Goal: Information Seeking & Learning: Learn about a topic

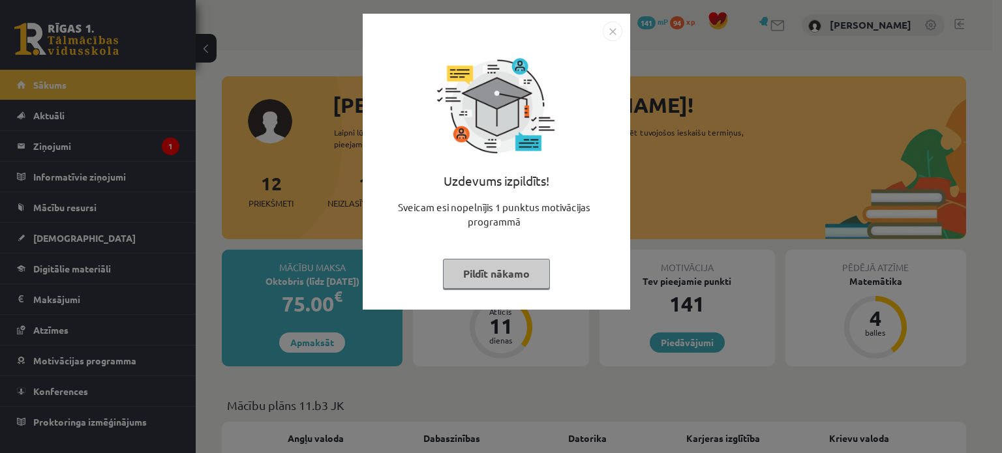
click at [603, 32] on img "Close" at bounding box center [613, 32] width 20 height 20
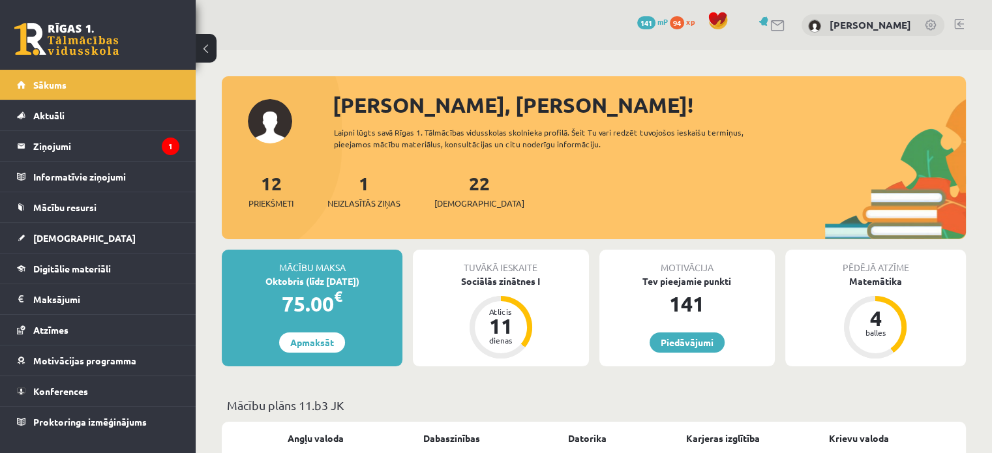
click at [360, 194] on div "1 Neizlasītās ziņas" at bounding box center [363, 190] width 73 height 40
click at [361, 198] on span "Neizlasītās ziņas" at bounding box center [363, 203] width 73 height 13
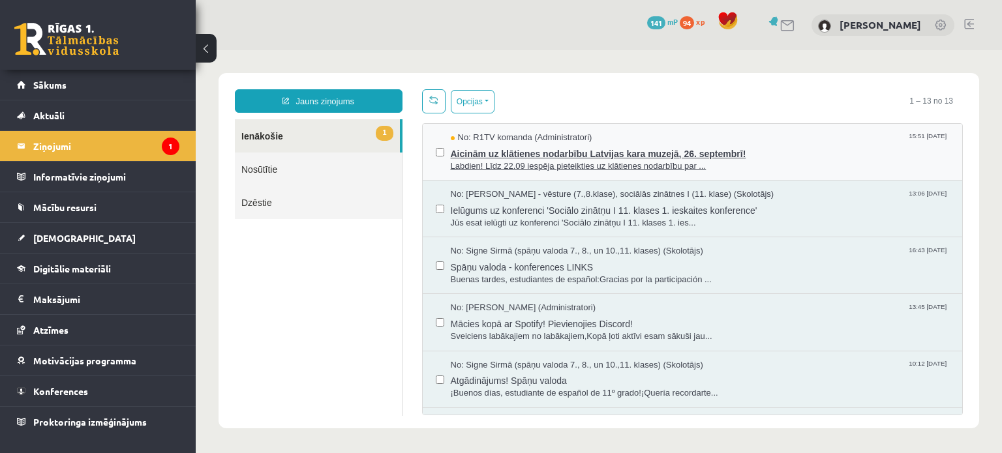
click at [542, 169] on span "Labdien! Līdz 22.09 iespēja pieteikties uz klātienes nodarbību par ..." at bounding box center [700, 166] width 499 height 12
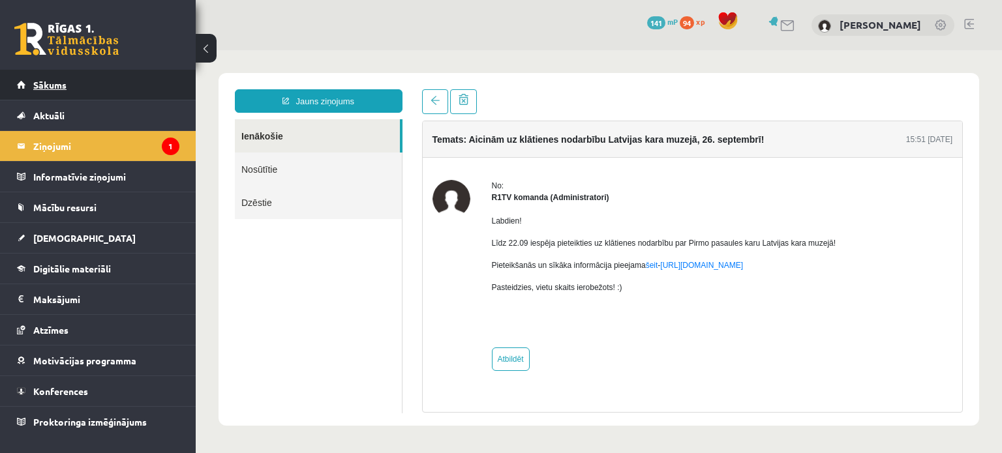
click at [98, 92] on link "Sākums" at bounding box center [98, 85] width 162 height 30
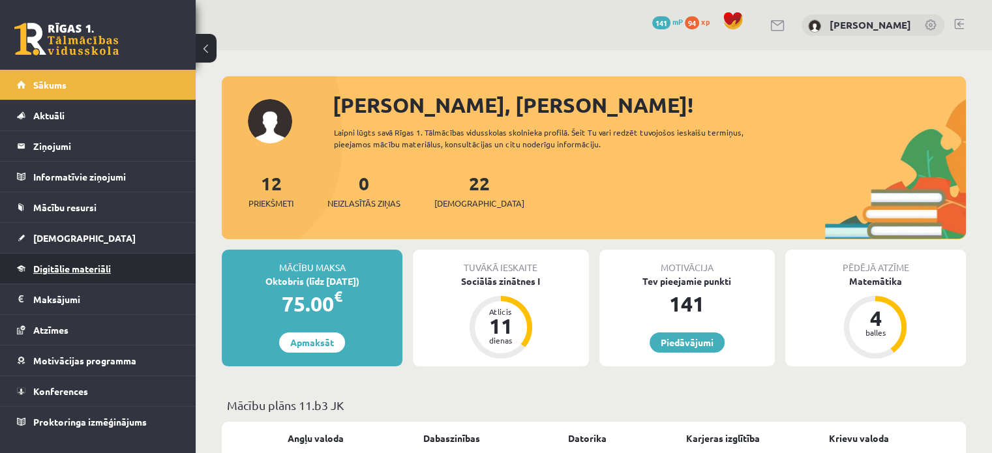
click at [109, 275] on link "Digitālie materiāli" at bounding box center [98, 269] width 162 height 30
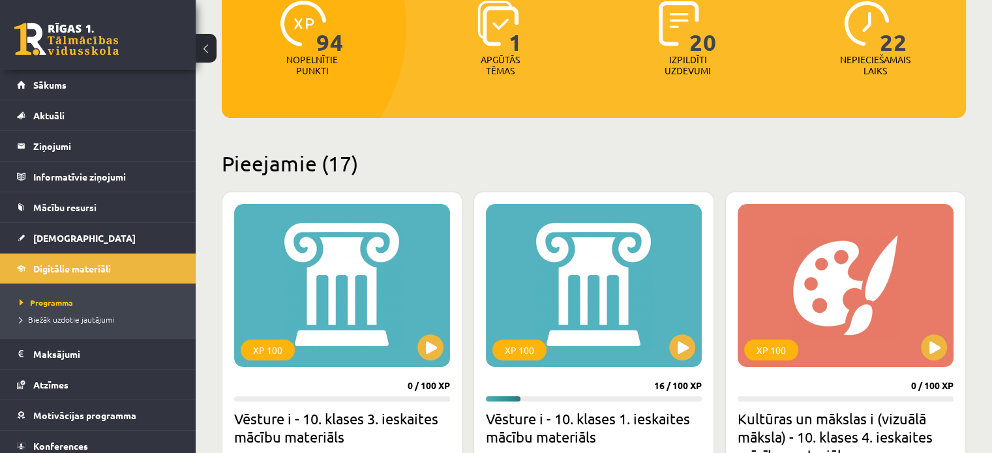
scroll to position [196, 0]
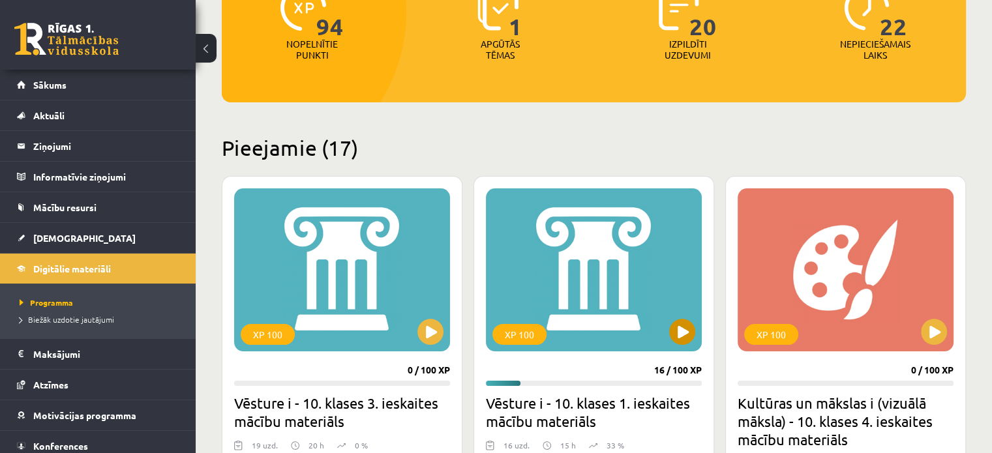
click at [537, 265] on div "XP 100" at bounding box center [594, 269] width 216 height 163
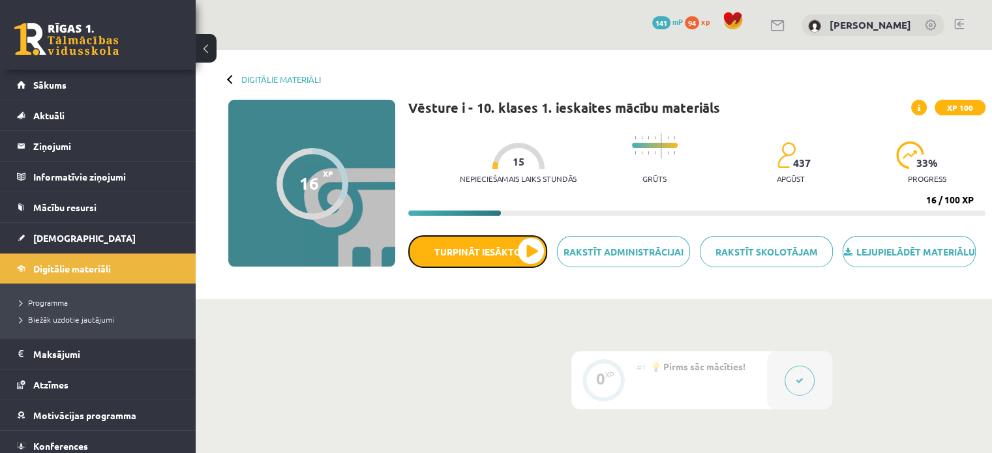
click at [537, 265] on button "Turpināt iesākto" at bounding box center [477, 251] width 139 height 33
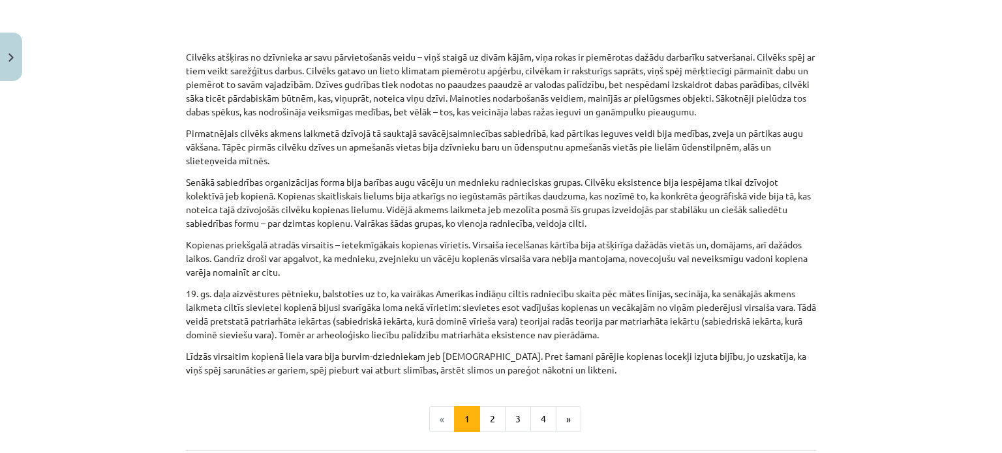
scroll to position [577, 0]
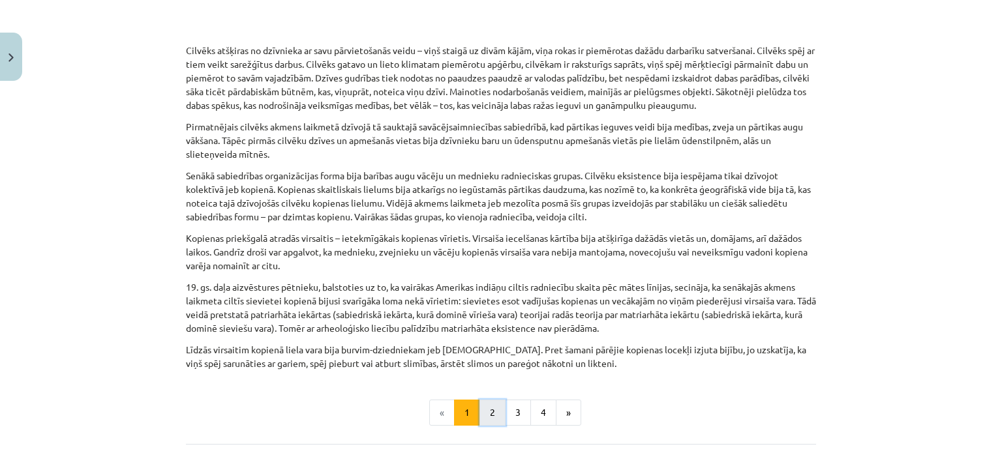
click at [487, 400] on button "2" at bounding box center [492, 413] width 26 height 26
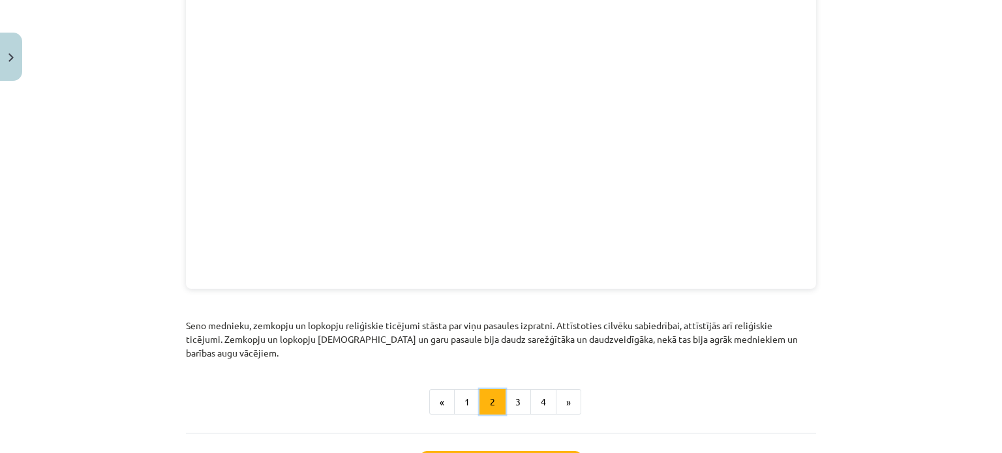
scroll to position [1428, 0]
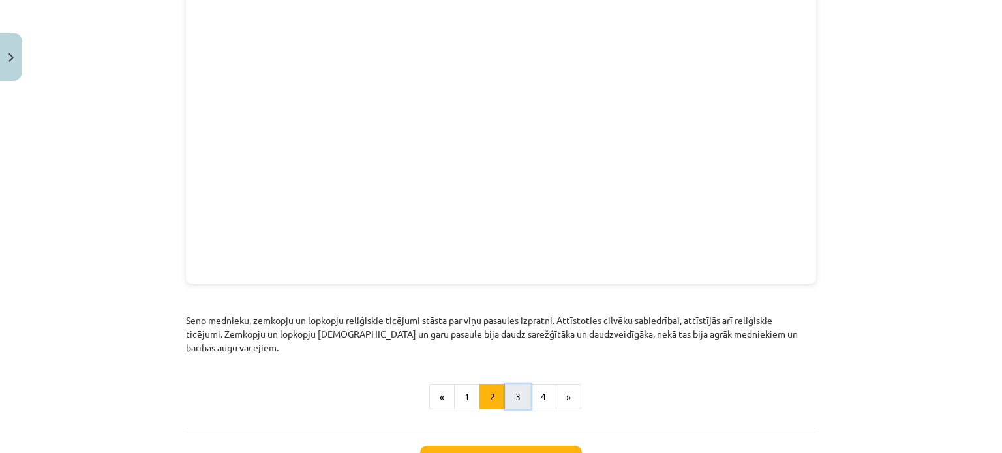
click at [508, 384] on button "3" at bounding box center [518, 397] width 26 height 26
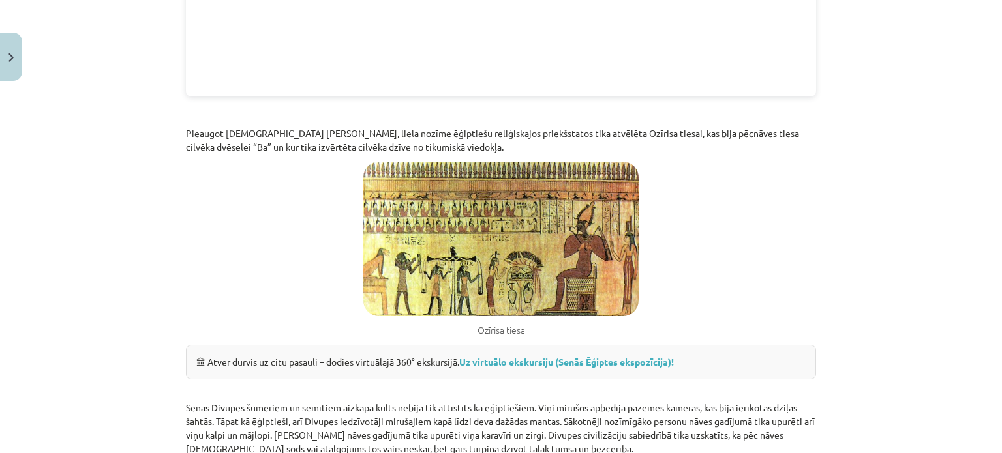
scroll to position [1689, 0]
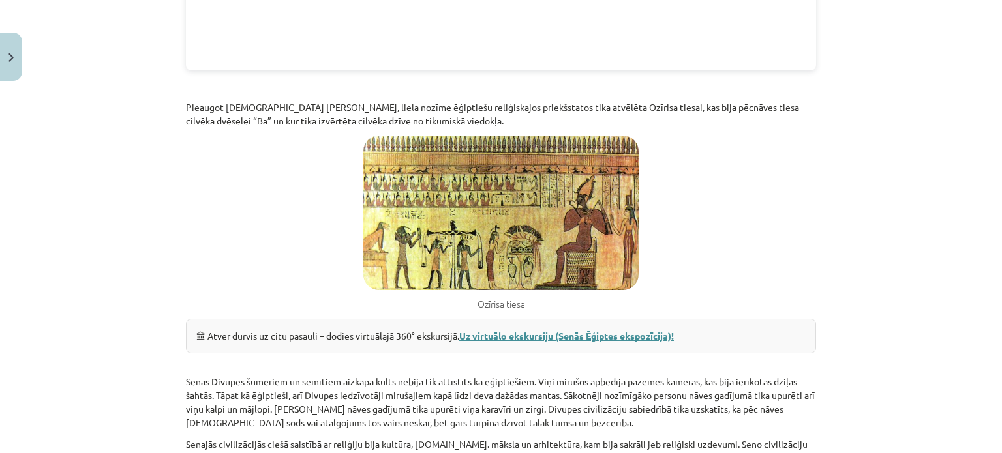
click at [504, 330] on link "Uz virtuālo ekskursiju (Senās Ēģiptes ekspozīcija)!" at bounding box center [566, 336] width 215 height 12
click at [86, 258] on div "Mācību tēma: Vēsture i - 10. klases 1. ieskaites mācību materiāls #4 📜 2. daļa.…" at bounding box center [501, 226] width 1002 height 453
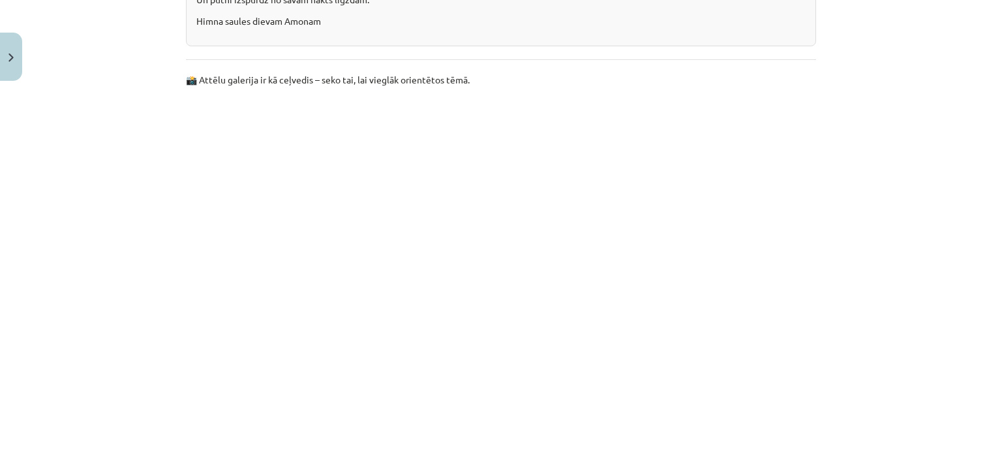
scroll to position [2896, 0]
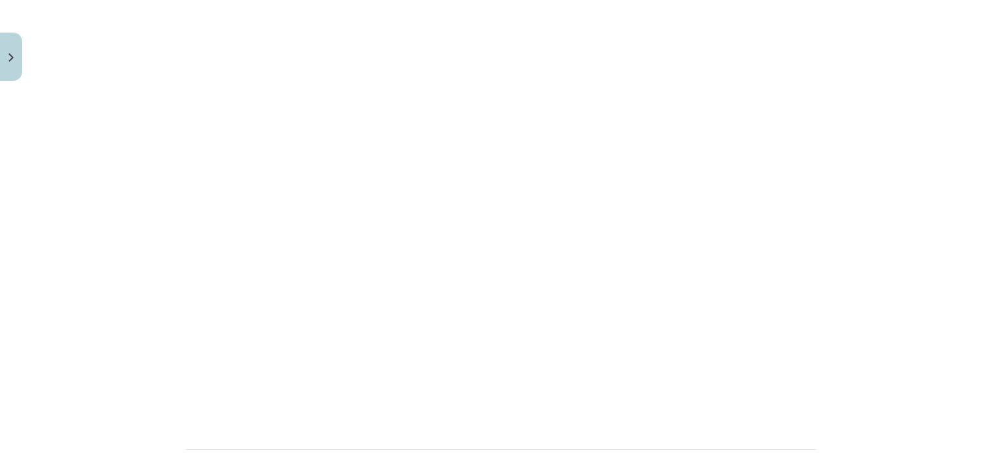
scroll to position [334, 0]
drag, startPoint x: 892, startPoint y: 237, endPoint x: 994, endPoint y: 295, distance: 116.8
click at [994, 295] on div "Mācību tēma: Vēsture i - 10. klases 1. ieskaites mācību materiāls #4 📜 2. daļa.…" at bounding box center [501, 226] width 1002 height 453
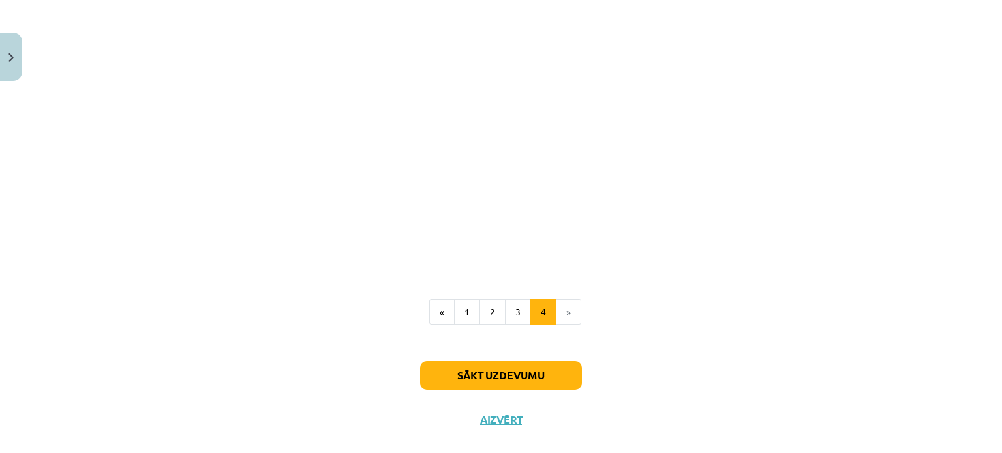
scroll to position [935, 0]
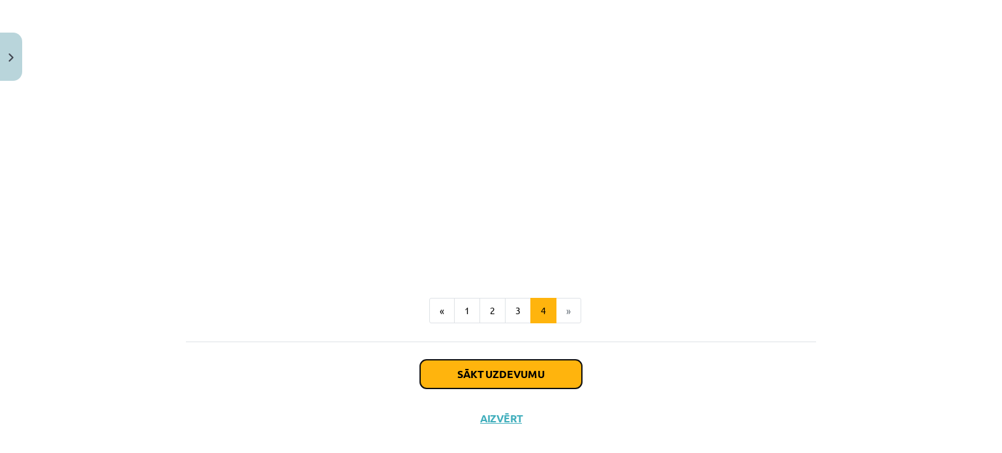
click at [537, 375] on button "Sākt uzdevumu" at bounding box center [501, 374] width 162 height 29
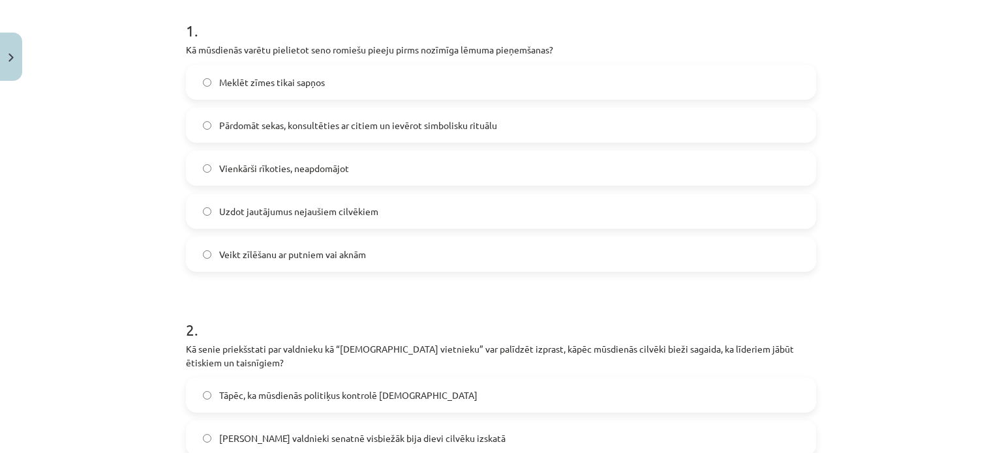
scroll to position [271, 0]
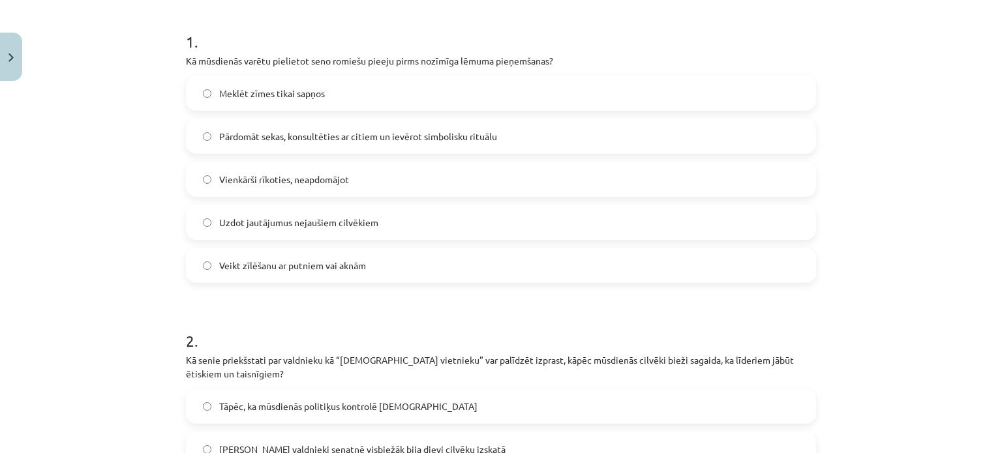
click at [210, 260] on label "Veikt zīlēšanu ar putniem vai aknām" at bounding box center [500, 265] width 627 height 33
click at [134, 211] on div "Mācību tēma: Vēsture i - 10. klases 1. ieskaites mācību materiāls #4 📜 2. daļa.…" at bounding box center [501, 226] width 1002 height 453
click at [318, 127] on label "Pārdomāt sekas, konsultēties ar citiem un ievērot simbolisku rituālu" at bounding box center [500, 136] width 627 height 33
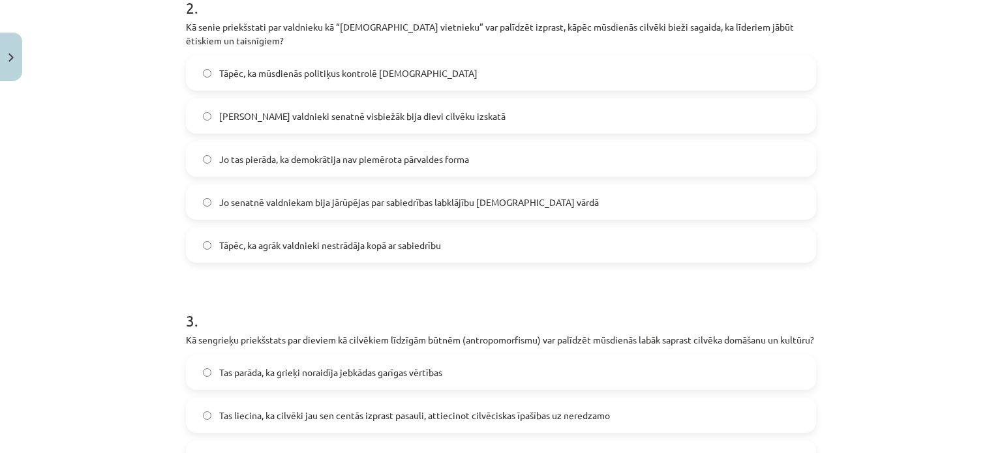
scroll to position [608, 0]
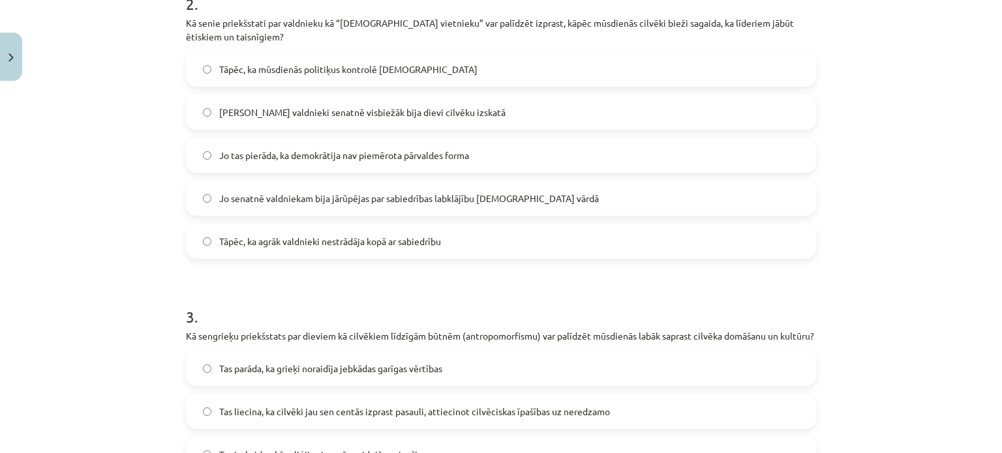
click at [260, 106] on span "Jo valdnieki senatnē visbiežāk bija dievi cilvēku izskatā" at bounding box center [362, 113] width 286 height 14
click at [117, 218] on div "Mācību tēma: Vēsture i - 10. klases 1. ieskaites mācību materiāls #4 📜 2. daļa.…" at bounding box center [501, 226] width 1002 height 453
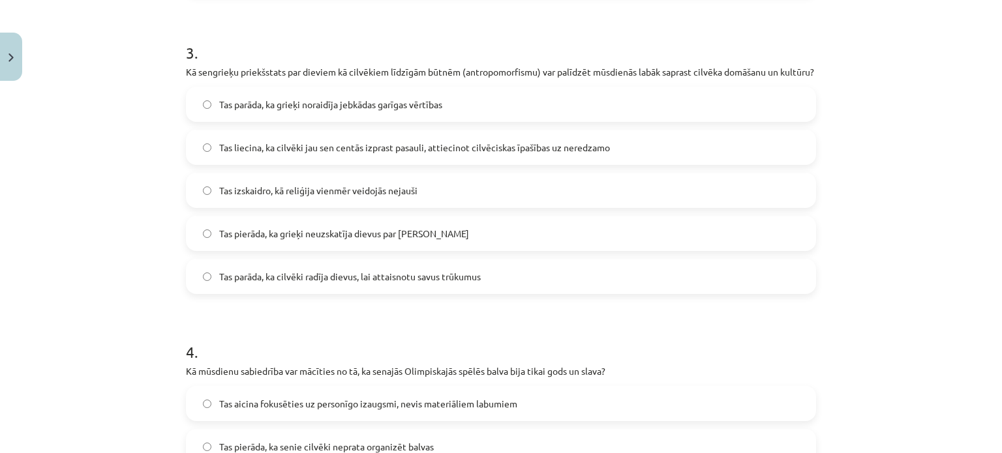
scroll to position [887, 0]
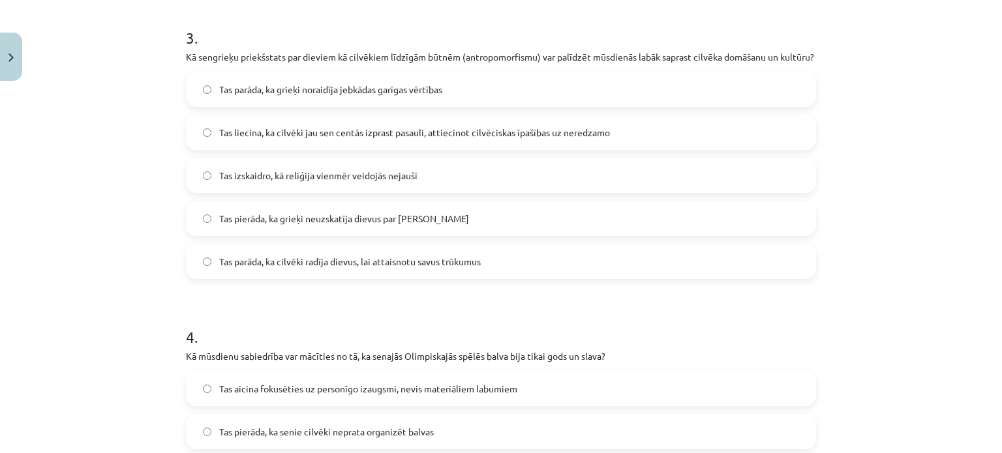
click at [202, 149] on label "Tas liecina, ka cilvēki jau sen centās izprast pasauli, attiecinot cilvēciskas …" at bounding box center [500, 132] width 627 height 33
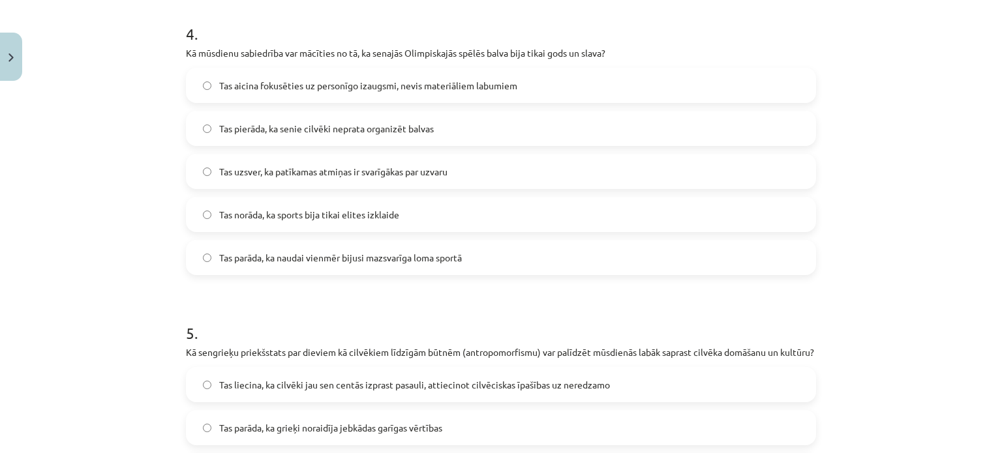
scroll to position [1197, 0]
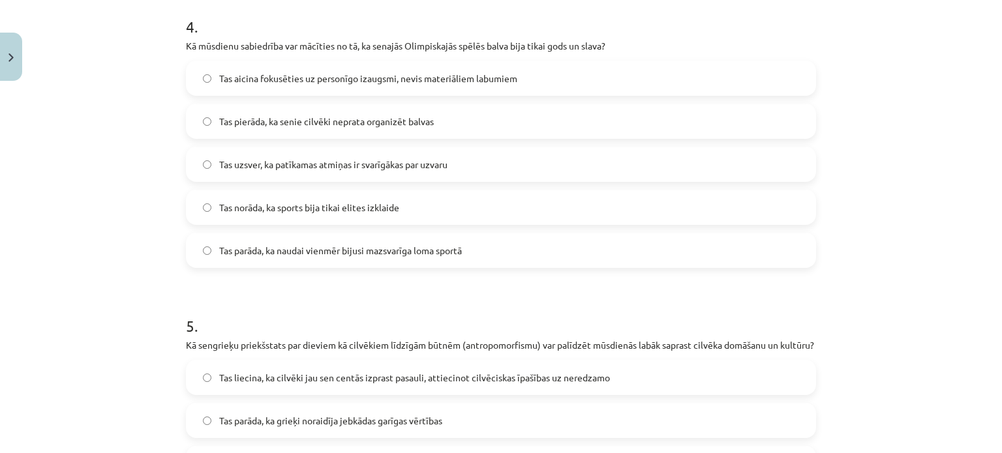
click at [242, 213] on label "Tas norāda, ka sports bija tikai elites izklaide" at bounding box center [500, 207] width 627 height 33
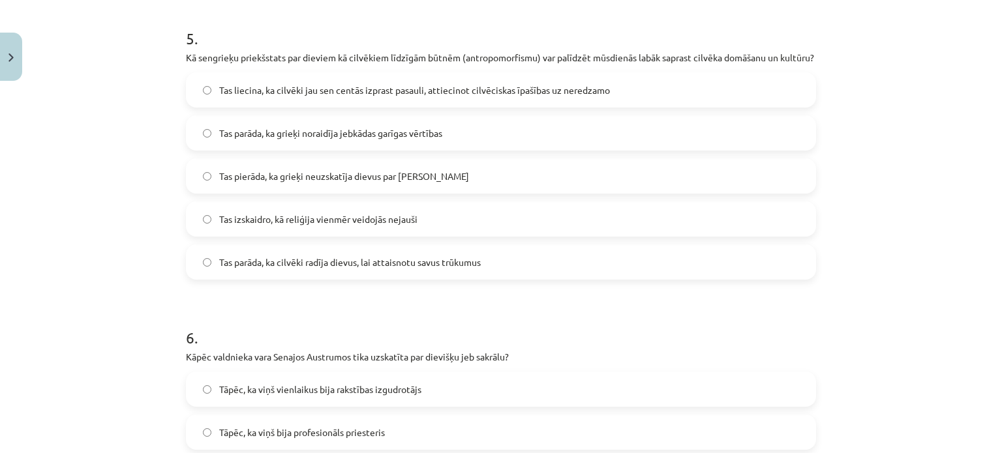
scroll to position [1493, 0]
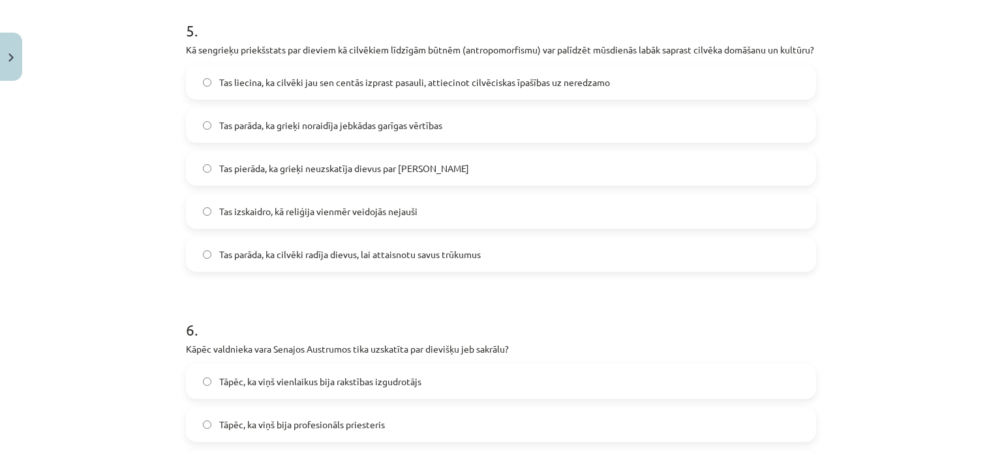
click at [288, 89] on span "Tas liecina, ka cilvēki jau sen centās izprast pasauli, attiecinot cilvēciskas …" at bounding box center [414, 83] width 391 height 14
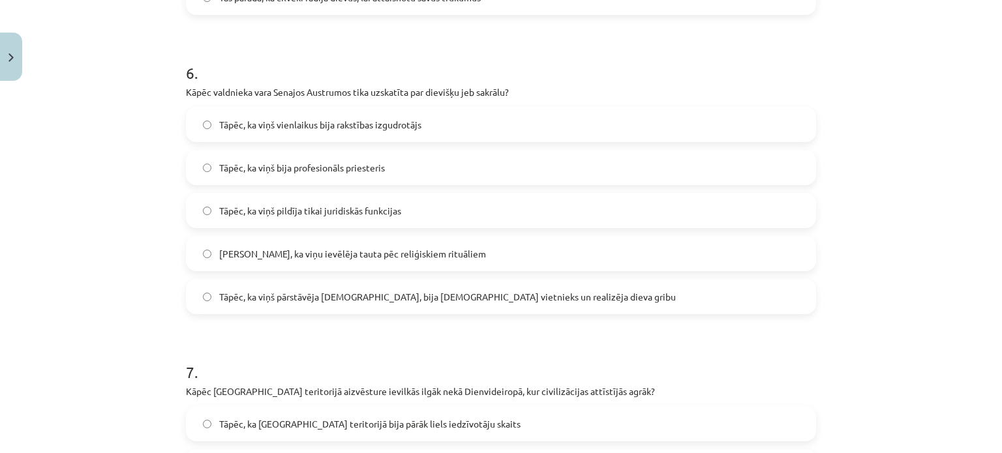
scroll to position [1777, 0]
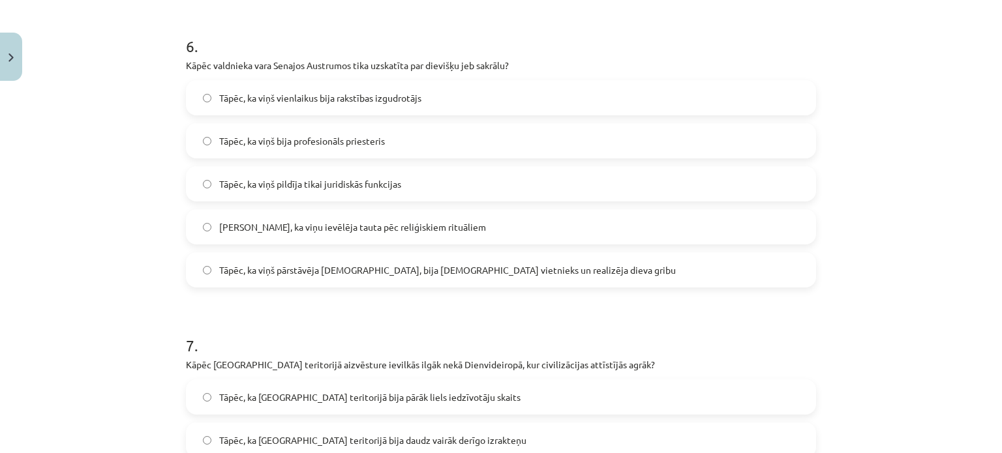
click at [280, 277] on span "Tāpēc, ka viņš pārstāvēja dievu, bija dieva vietnieks un realizēja dieva gribu" at bounding box center [447, 270] width 457 height 14
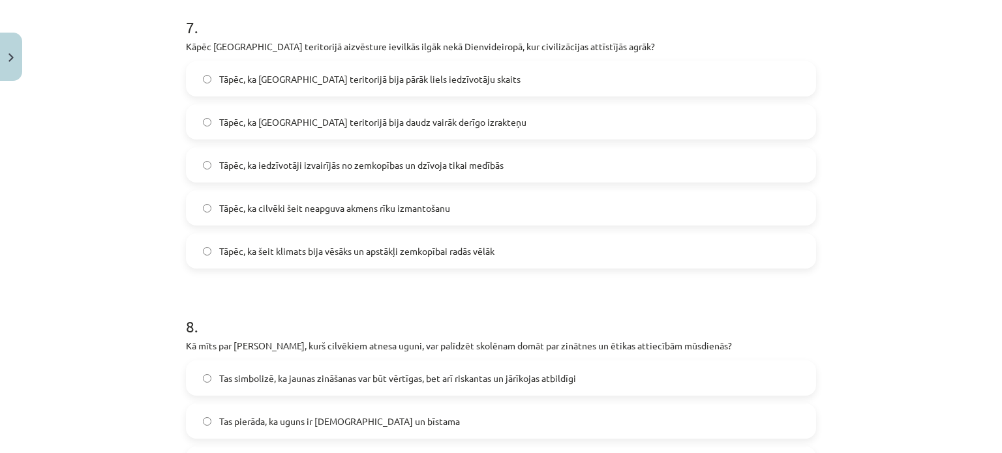
scroll to position [2103, 0]
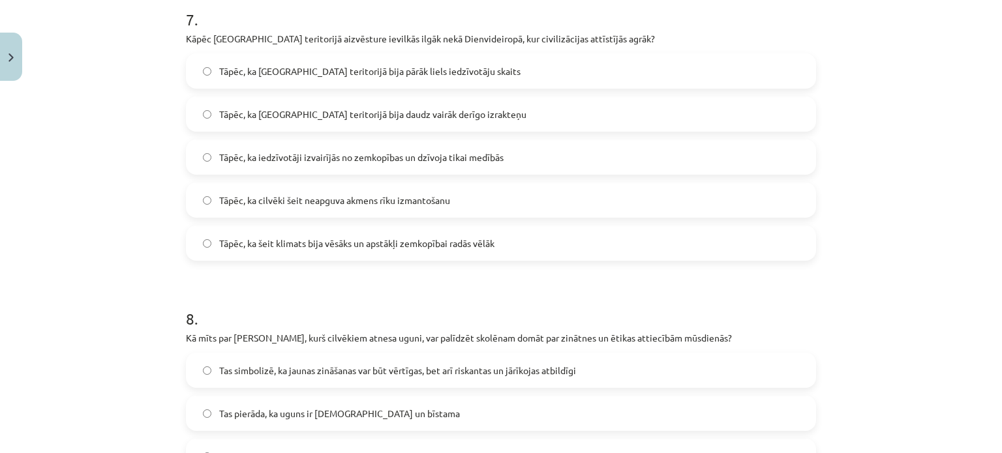
click at [207, 260] on label "Tāpēc, ka šeit klimats bija vēsāks un apstākļi zemkopībai radās vēlāk" at bounding box center [500, 243] width 627 height 33
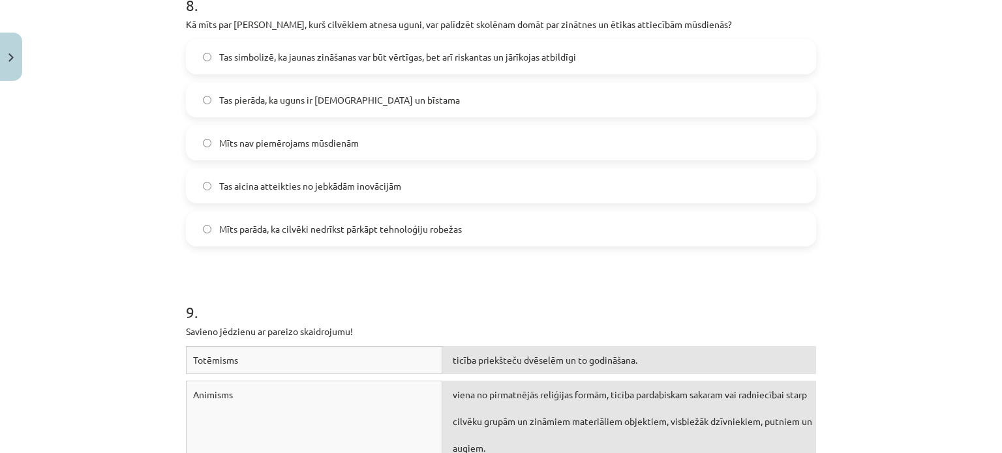
scroll to position [2424, 0]
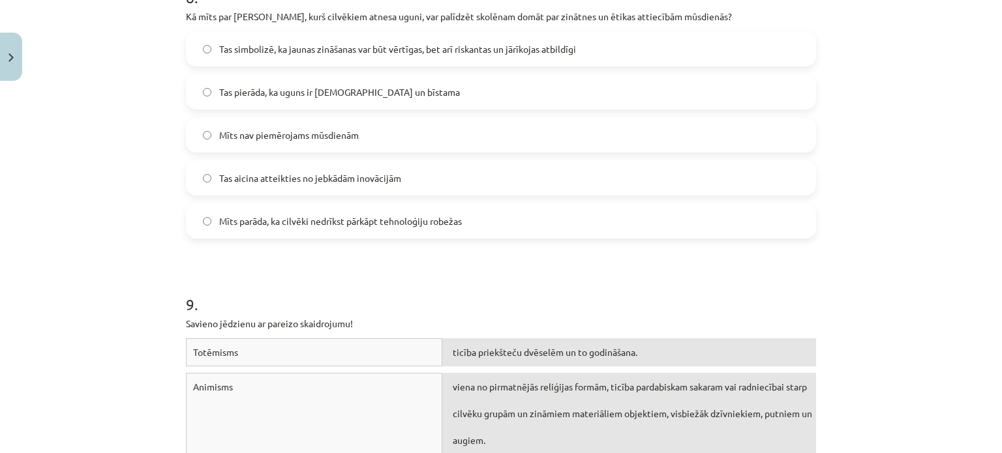
click at [240, 56] on span "Tas simbolizē, ka jaunas zināšanas var būt vērtīgas, bet arī riskantas un jārīk…" at bounding box center [397, 49] width 357 height 14
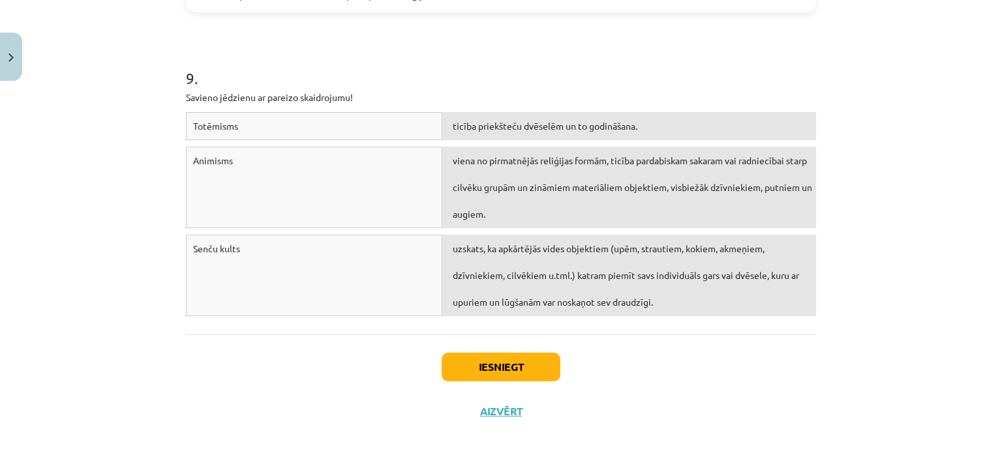
scroll to position [2655, 0]
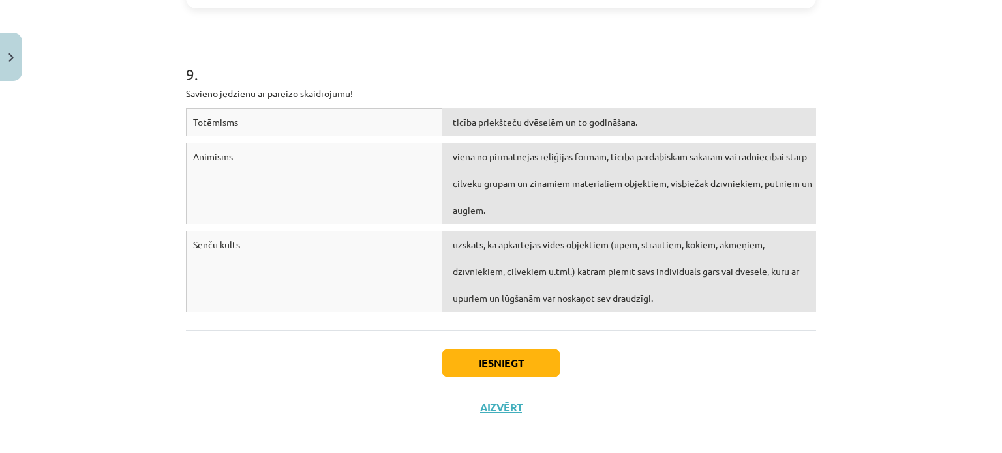
click at [423, 136] on div "Totēmisms" at bounding box center [314, 122] width 256 height 28
click at [428, 136] on div "Totēmisms" at bounding box center [314, 122] width 256 height 28
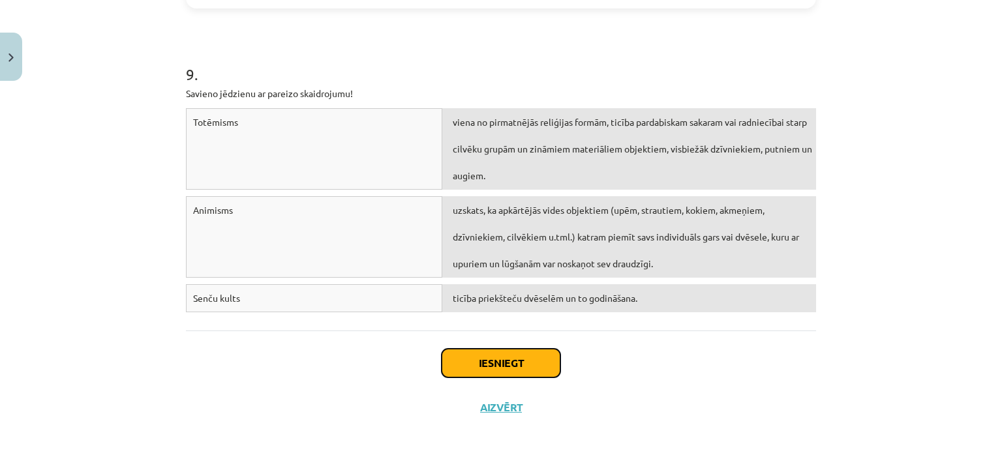
click at [507, 378] on button "Iesniegt" at bounding box center [501, 363] width 119 height 29
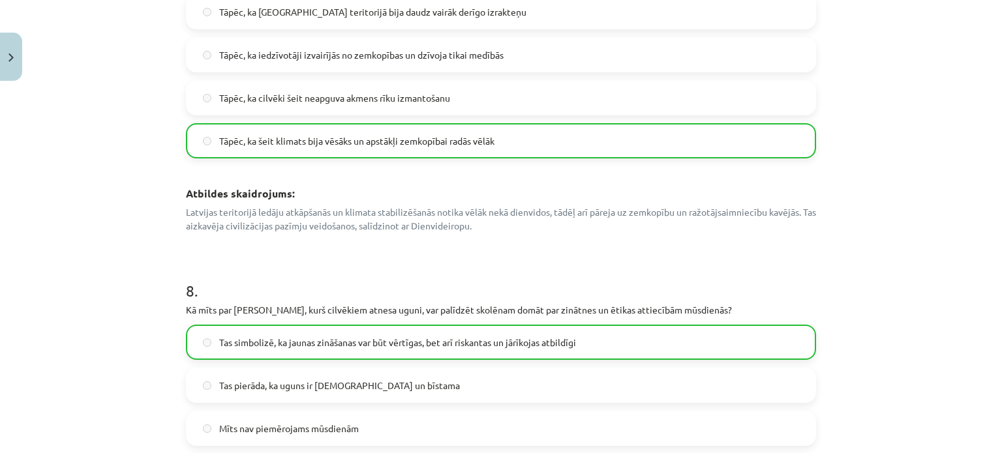
scroll to position [3287, 0]
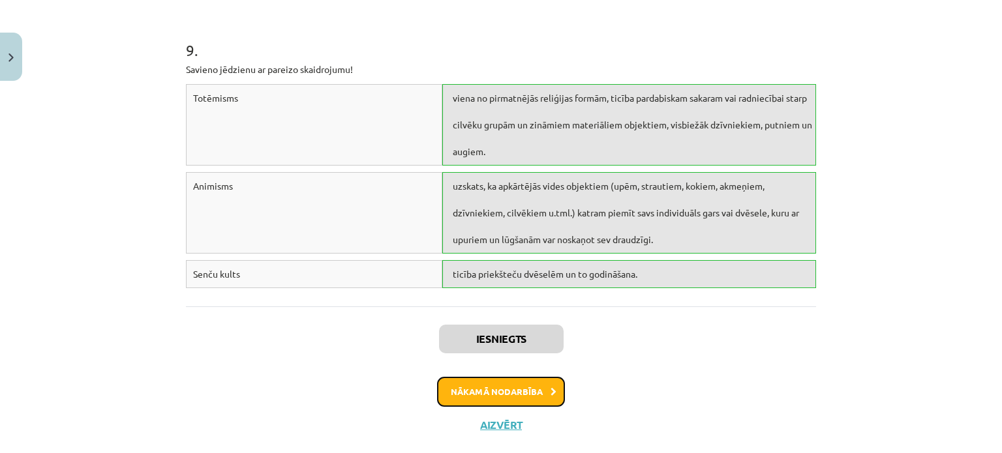
click at [519, 407] on button "Nākamā nodarbība" at bounding box center [501, 392] width 128 height 30
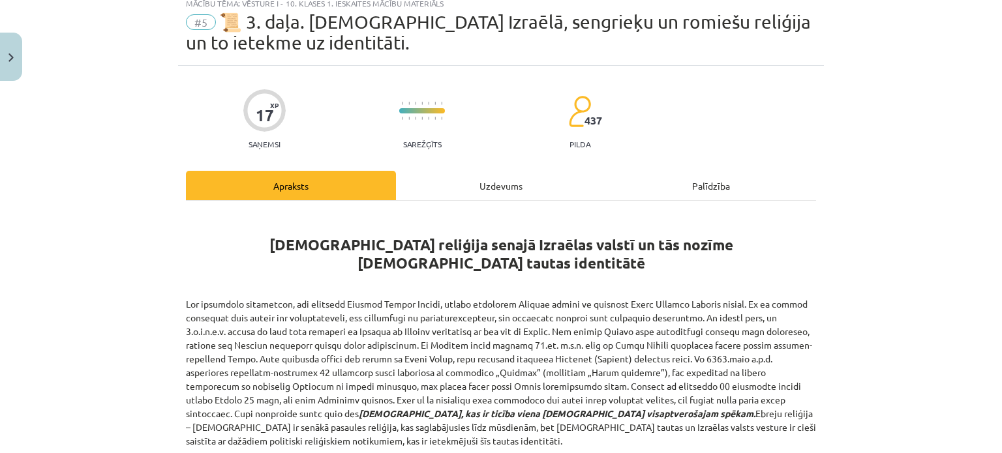
scroll to position [33, 0]
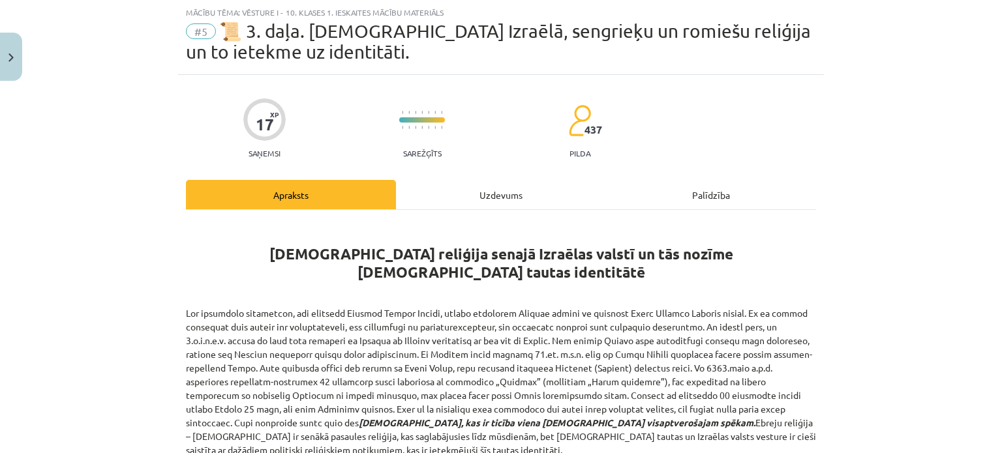
click at [519, 415] on p "monoteismu, kas ir ticība viena Dieva visaptverošajam spēkam. Ebreju reliģija –…" at bounding box center [501, 382] width 630 height 151
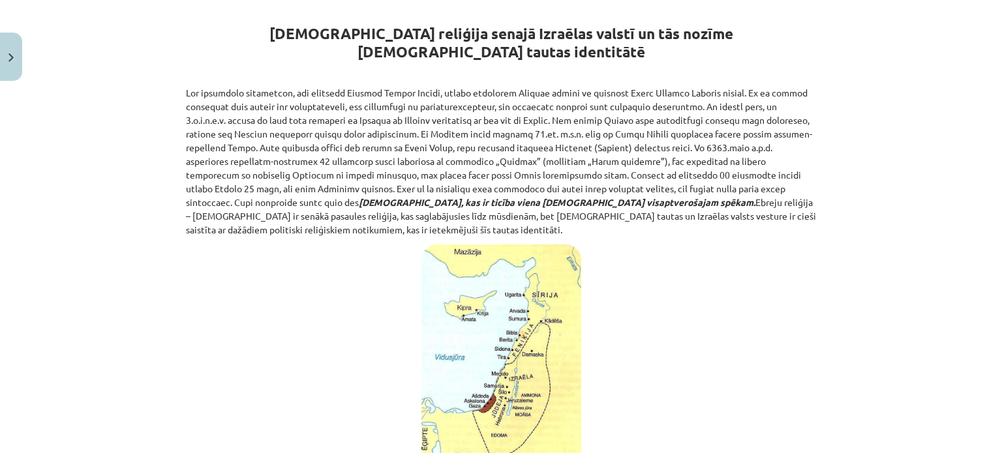
scroll to position [266, 0]
